Goal: Task Accomplishment & Management: Complete application form

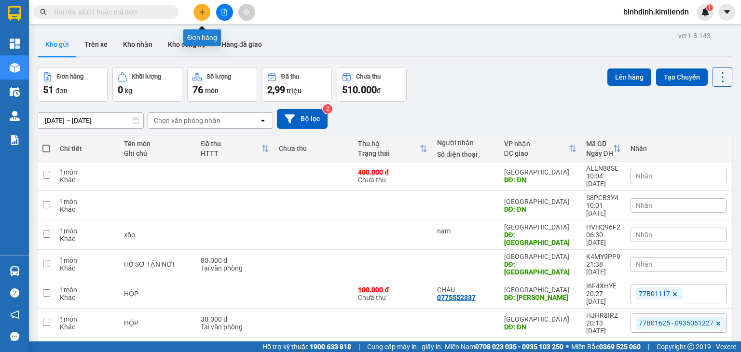
click at [199, 15] on icon "plus" at bounding box center [202, 12] width 7 height 7
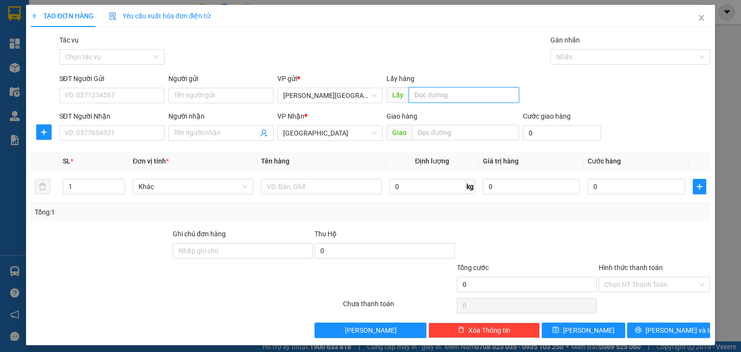
click at [470, 98] on input "text" at bounding box center [463, 94] width 110 height 15
type input "quy nhơn"
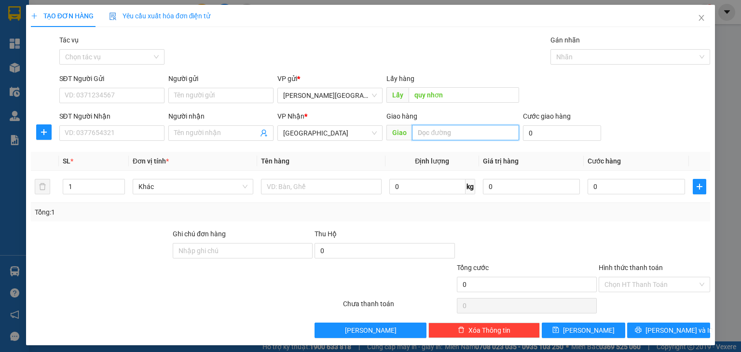
click at [461, 137] on input "text" at bounding box center [465, 132] width 107 height 15
click at [563, 58] on div at bounding box center [625, 57] width 145 height 12
type input "dốc sỏi"
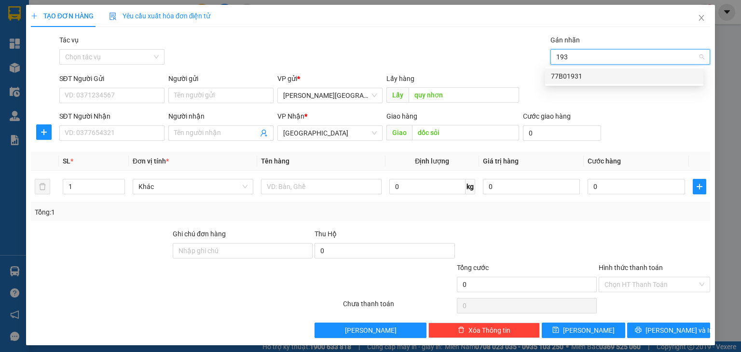
type input "1931"
click at [576, 76] on div "77B01931" at bounding box center [624, 76] width 147 height 11
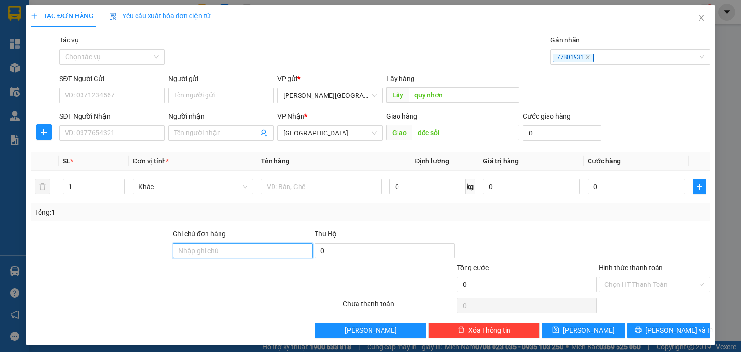
click at [268, 246] on input "Ghi chú đơn hàng" at bounding box center [243, 250] width 140 height 15
type input "0935212235"
click at [544, 134] on input "0" at bounding box center [562, 132] width 78 height 15
type input "4"
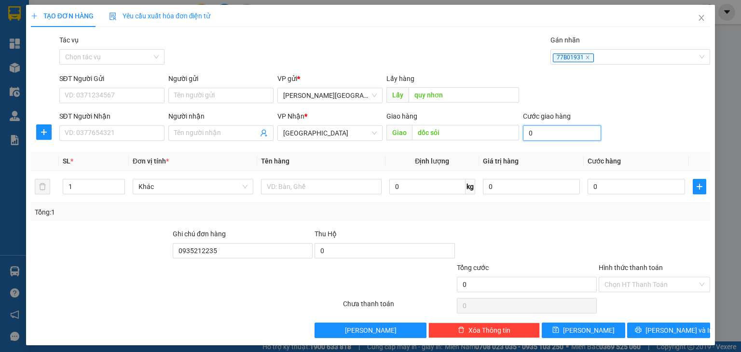
type input "4"
type input "40"
type input "400"
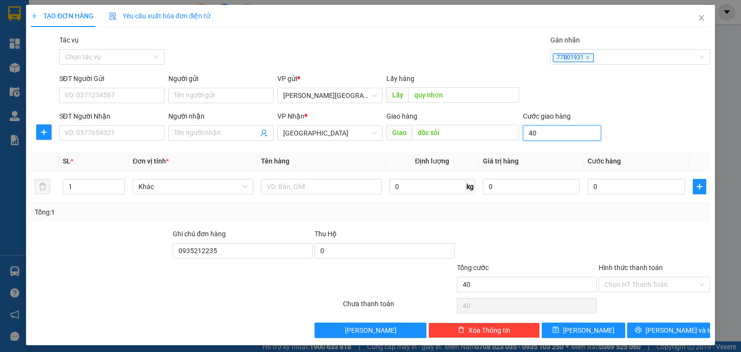
type input "400"
type input "4.000"
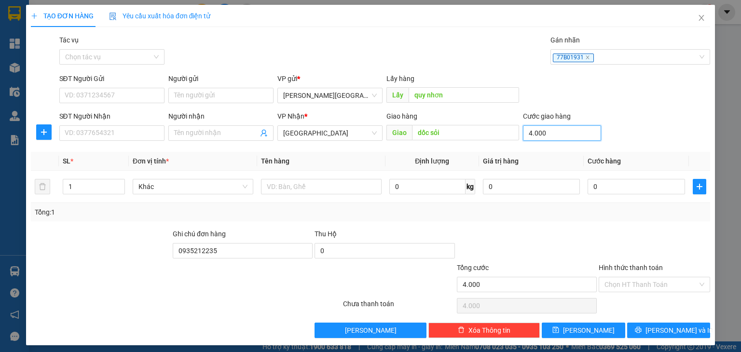
type input "40.000"
click at [669, 285] on input "Hình thức thanh toán" at bounding box center [650, 284] width 93 height 14
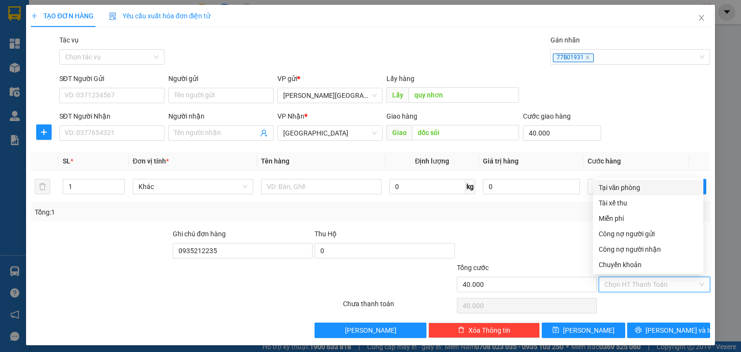
click at [642, 191] on div "Tại văn phòng" at bounding box center [647, 187] width 99 height 11
type input "0"
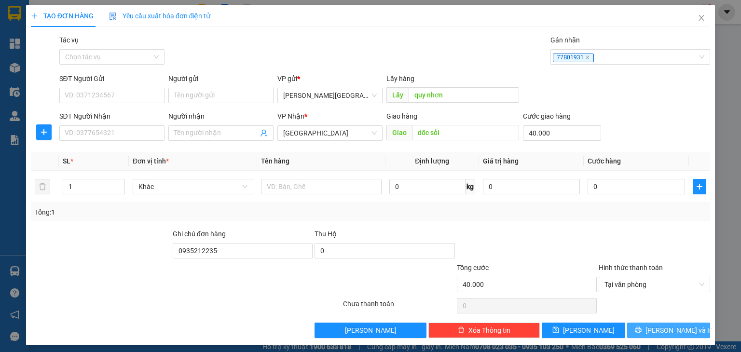
click at [641, 331] on icon "printer" at bounding box center [638, 329] width 7 height 7
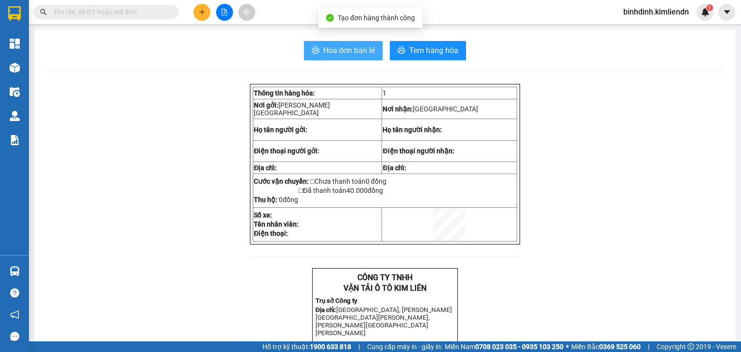
click at [328, 41] on button "Hóa đơn bán lẻ" at bounding box center [343, 50] width 79 height 19
click at [304, 41] on button "Hóa đơn bán lẻ" at bounding box center [343, 50] width 79 height 19
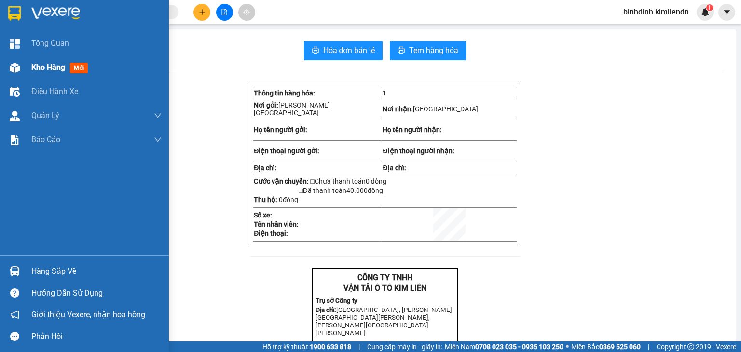
click at [21, 73] on div at bounding box center [14, 67] width 17 height 17
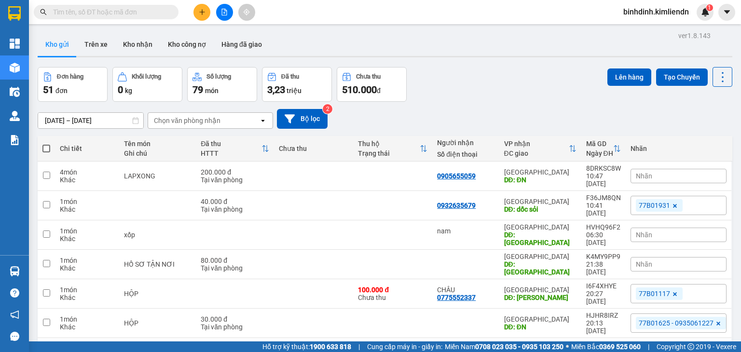
click at [83, 12] on input "text" at bounding box center [110, 12] width 114 height 11
paste input "0906689339"
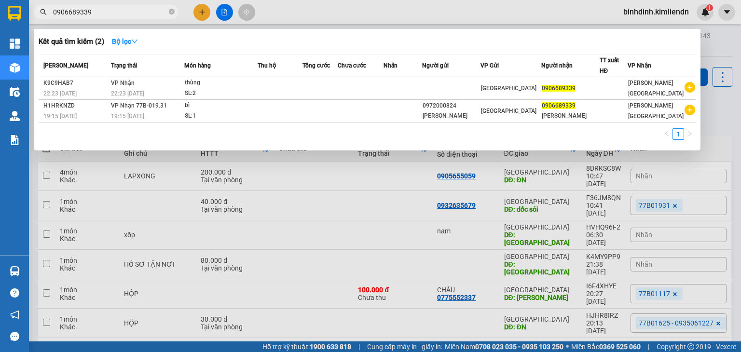
type input "0906689339"
